Goal: Information Seeking & Learning: Learn about a topic

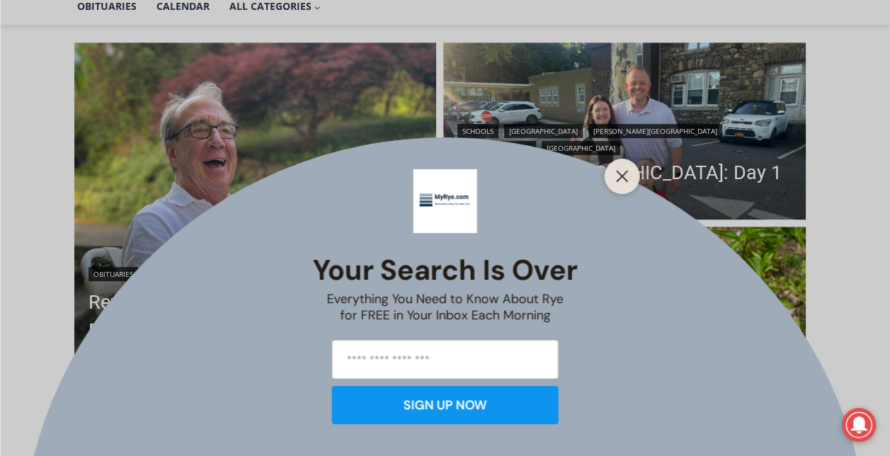
scroll to position [666, 0]
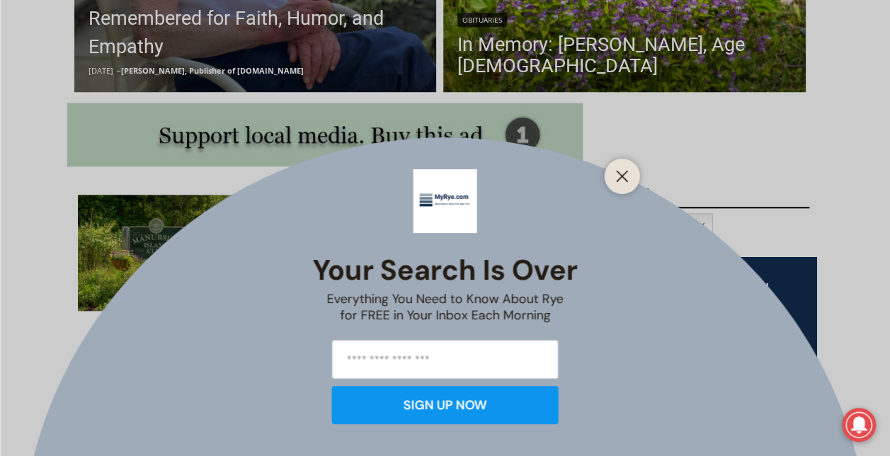
click at [634, 178] on div at bounding box center [622, 176] width 35 height 35
click at [623, 170] on icon "Close" at bounding box center [622, 176] width 13 height 13
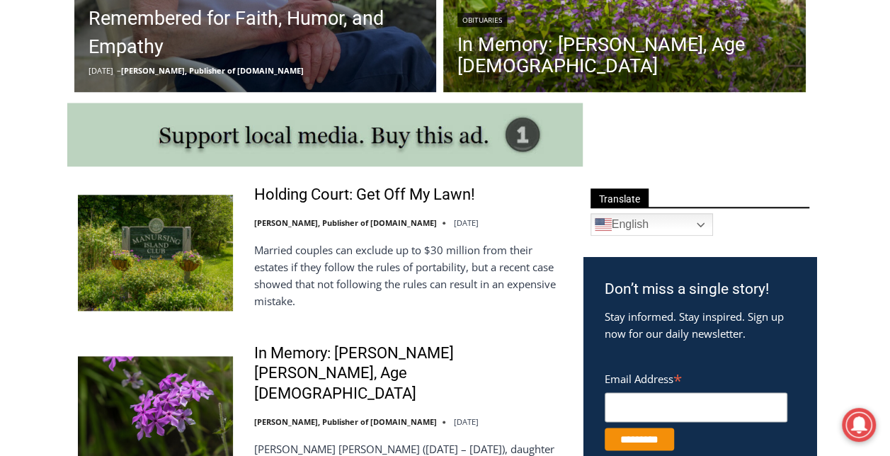
scroll to position [773, 0]
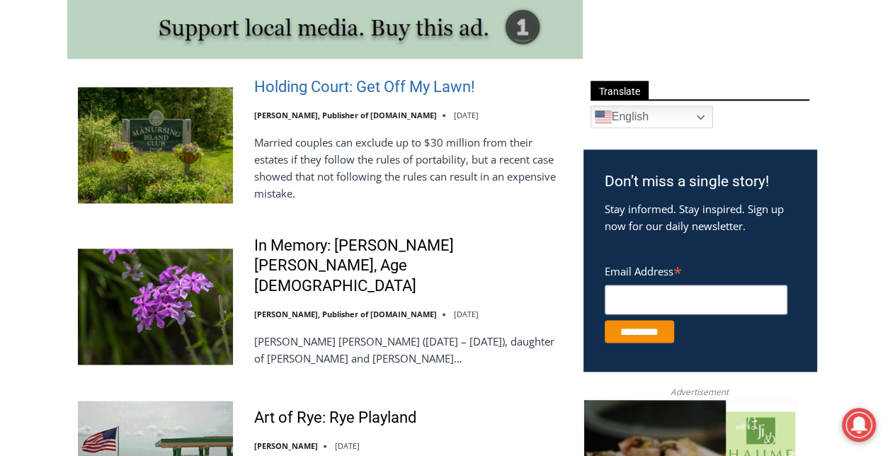
click at [353, 88] on link "Holding Court: Get Off My Lawn!" at bounding box center [364, 87] width 221 height 21
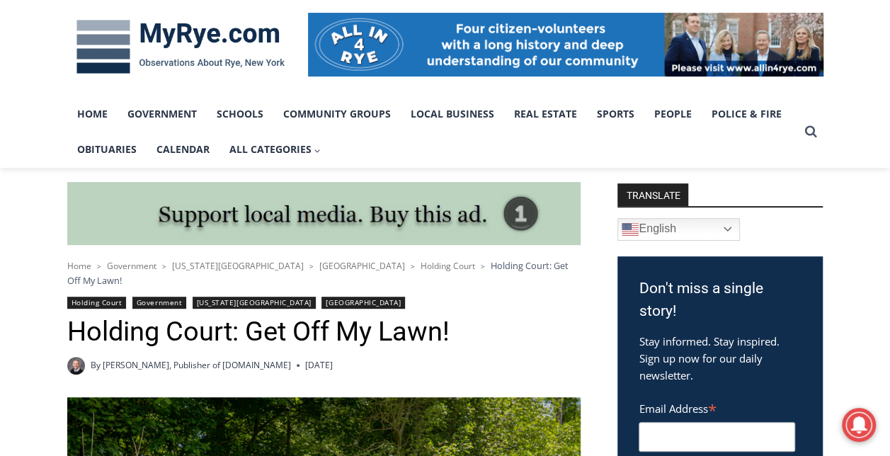
scroll to position [211, 0]
